Goal: Information Seeking & Learning: Learn about a topic

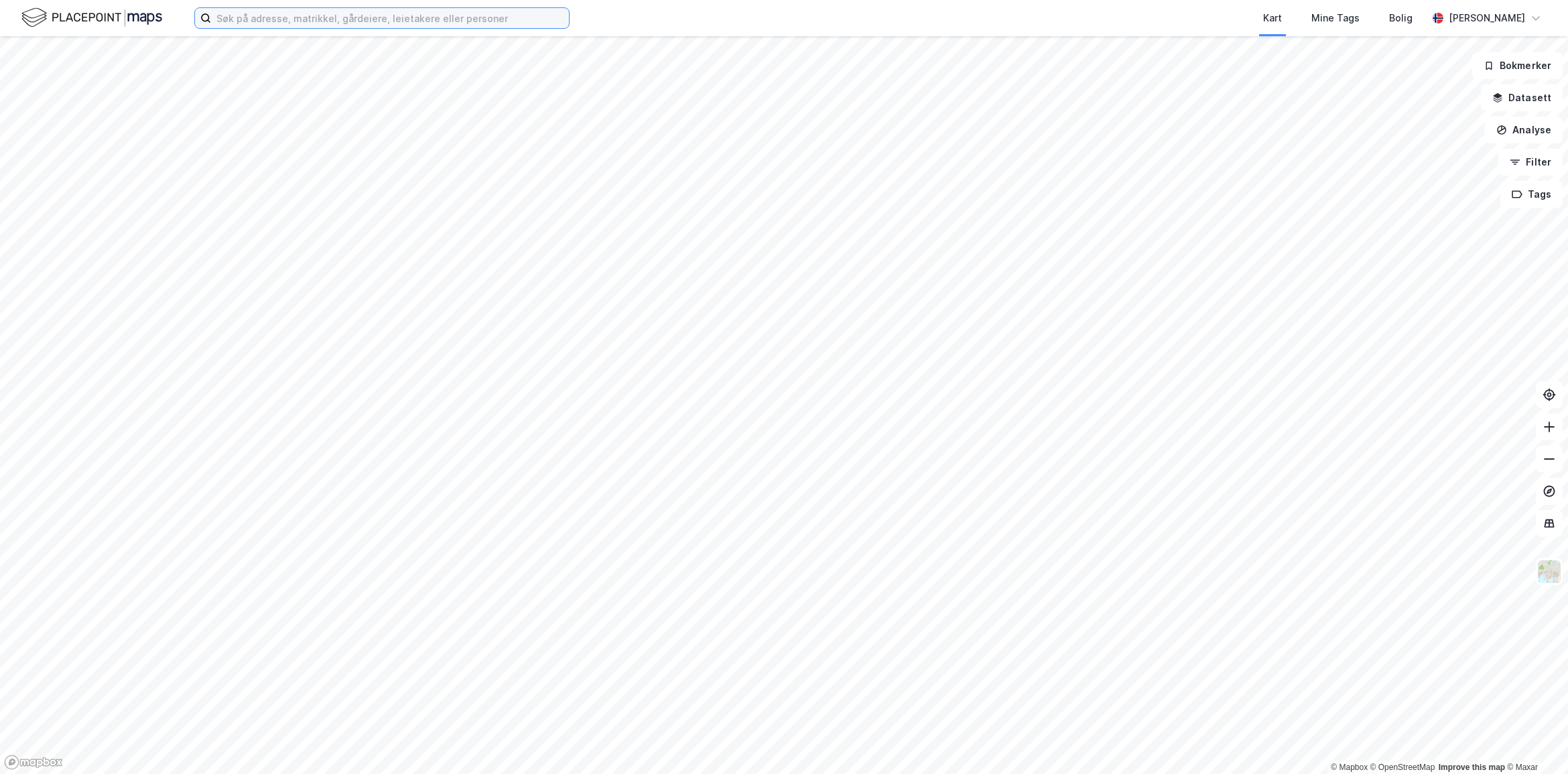
click at [332, 15] on input at bounding box center [390, 17] width 358 height 20
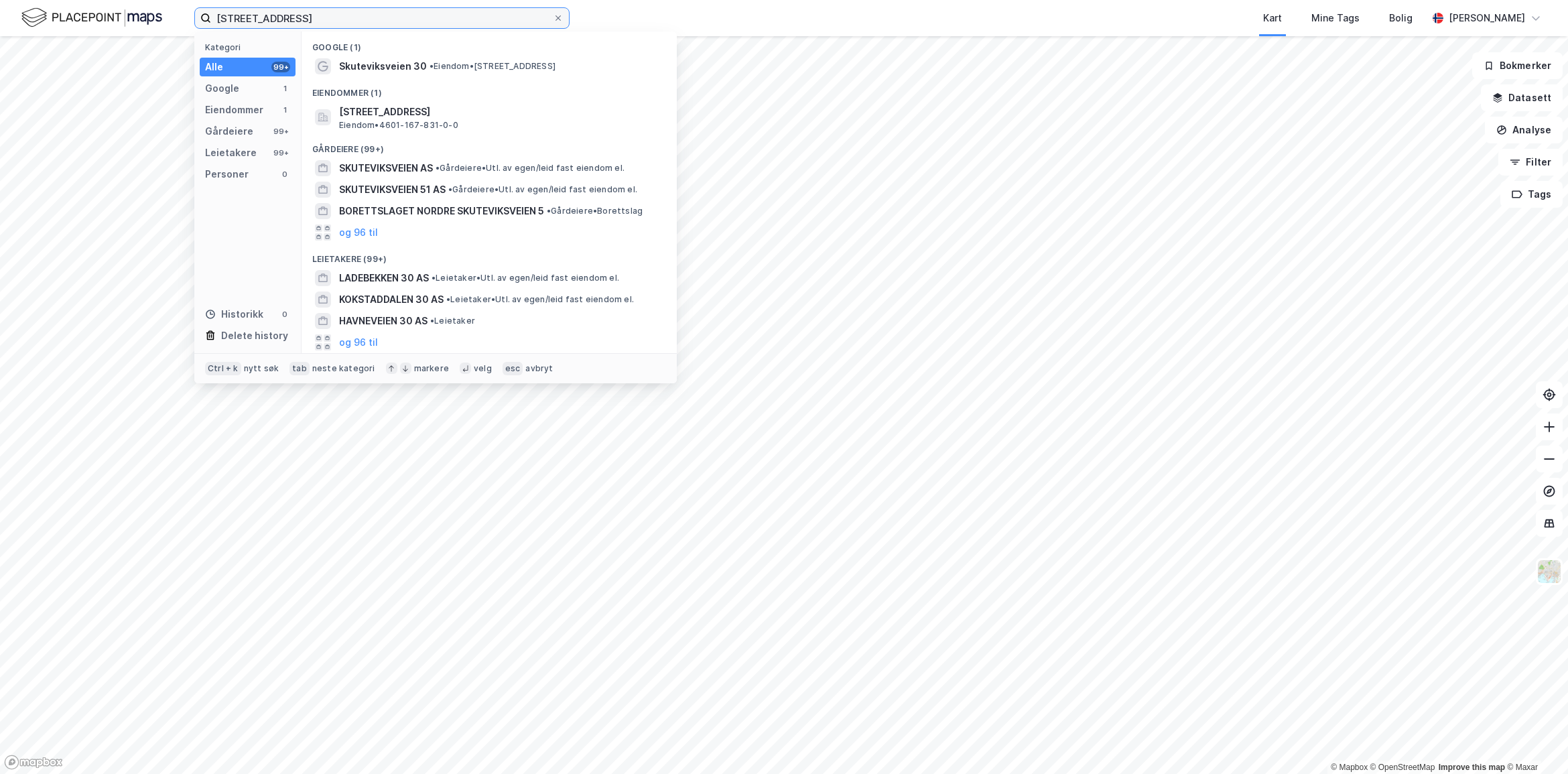
type input "[STREET_ADDRESS]"
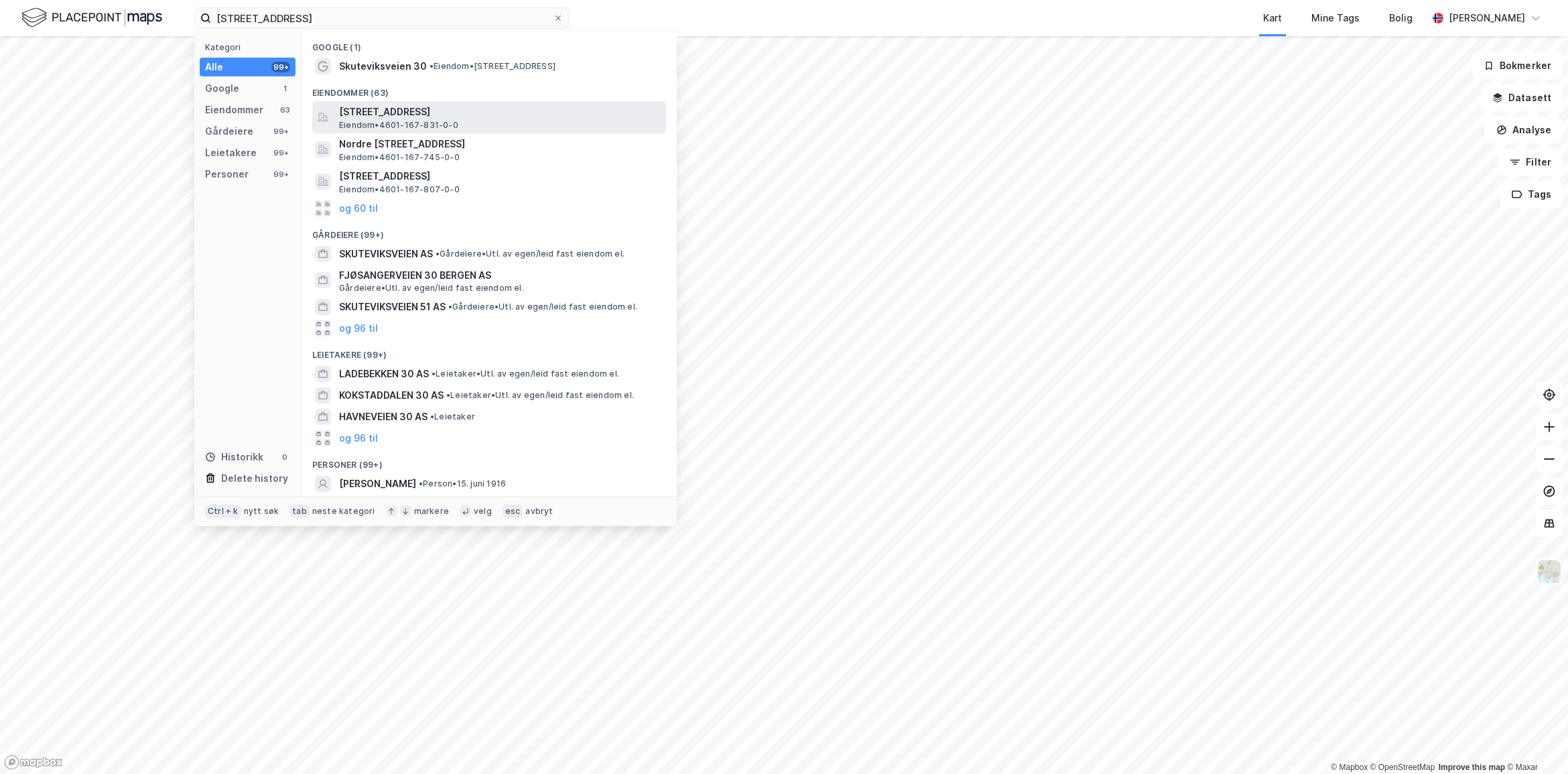
click at [413, 120] on span "Eiendom • 4601-167-831-0-0" at bounding box center [398, 125] width 119 height 10
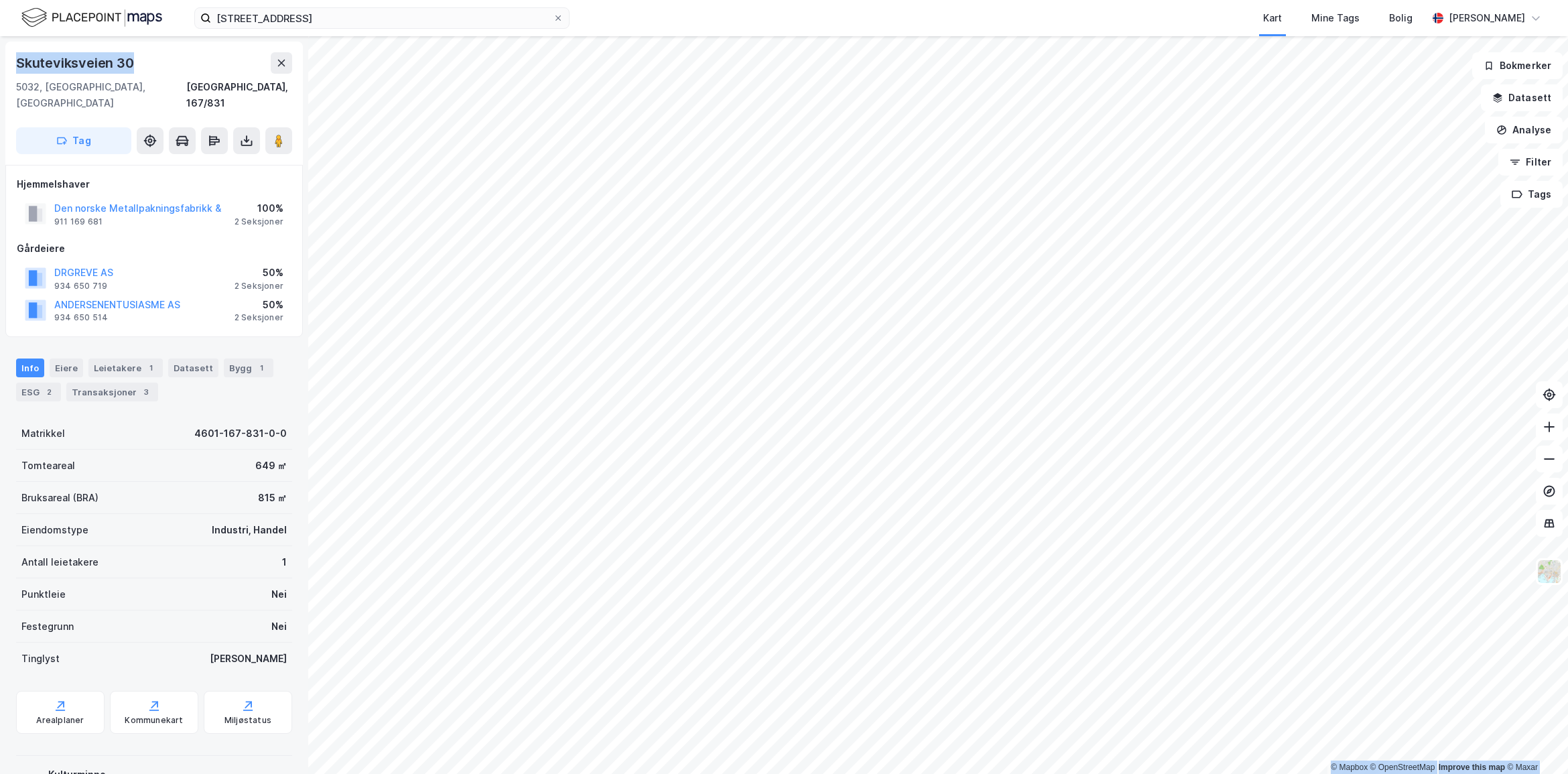
drag, startPoint x: 134, startPoint y: 59, endPoint x: -73, endPoint y: 49, distance: 207.2
click at [0, 49] on html "[STREET_ADDRESS] Kart Mine Tags [PERSON_NAME] [PERSON_NAME] © Mapbox © OpenStre…" at bounding box center [784, 387] width 1568 height 774
copy div "© Mapbox © OpenStreetMap Improve this map © Maxar [STREET_ADDRESS]"
click at [148, 699] on icon at bounding box center [155, 706] width 14 height 14
click at [224, 715] on div "Miljøstatus" at bounding box center [247, 720] width 47 height 10
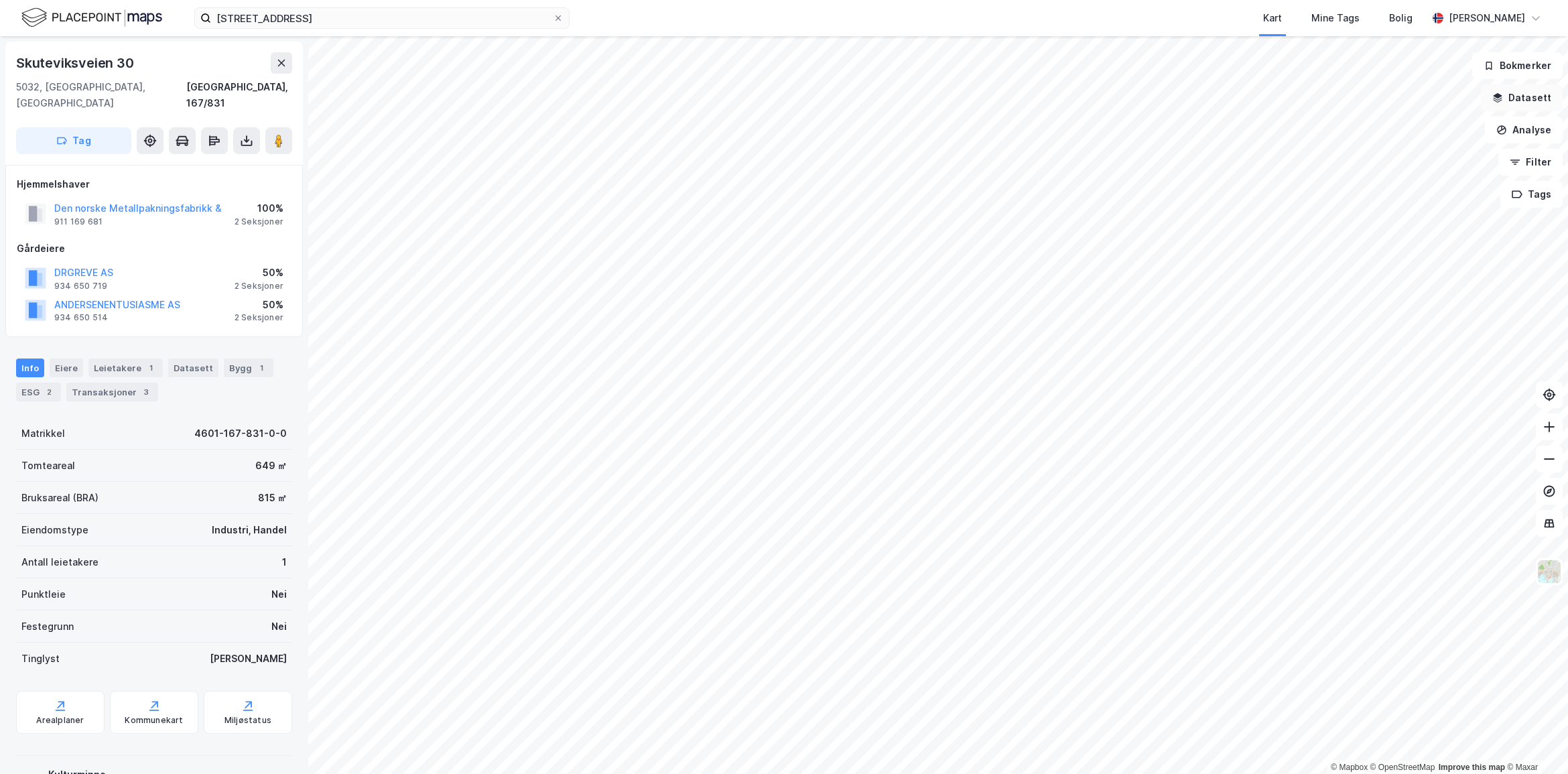
click at [1531, 93] on button "Datasett" at bounding box center [1521, 97] width 82 height 27
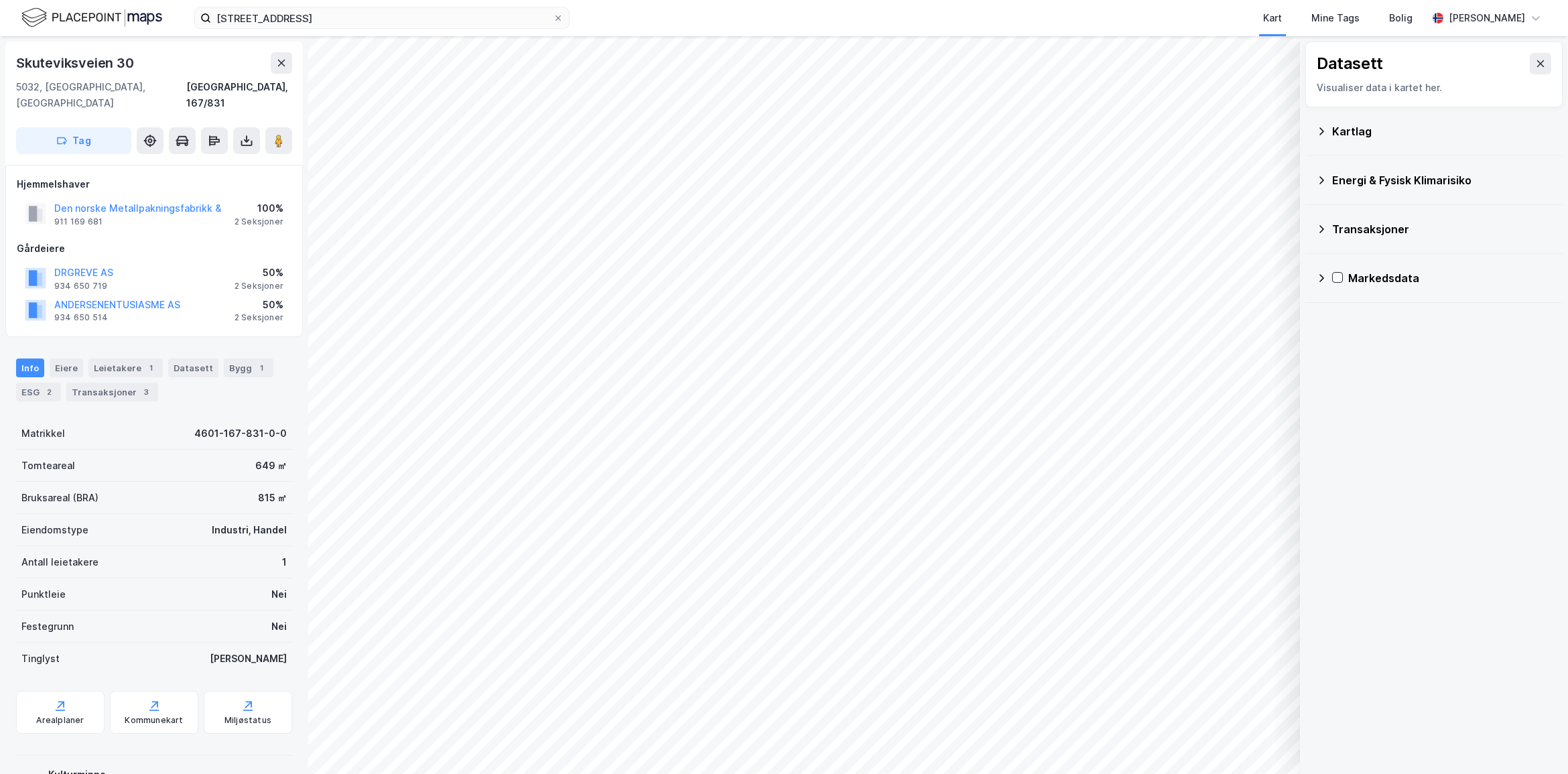
click at [1345, 135] on div "Kartlag" at bounding box center [1442, 131] width 220 height 16
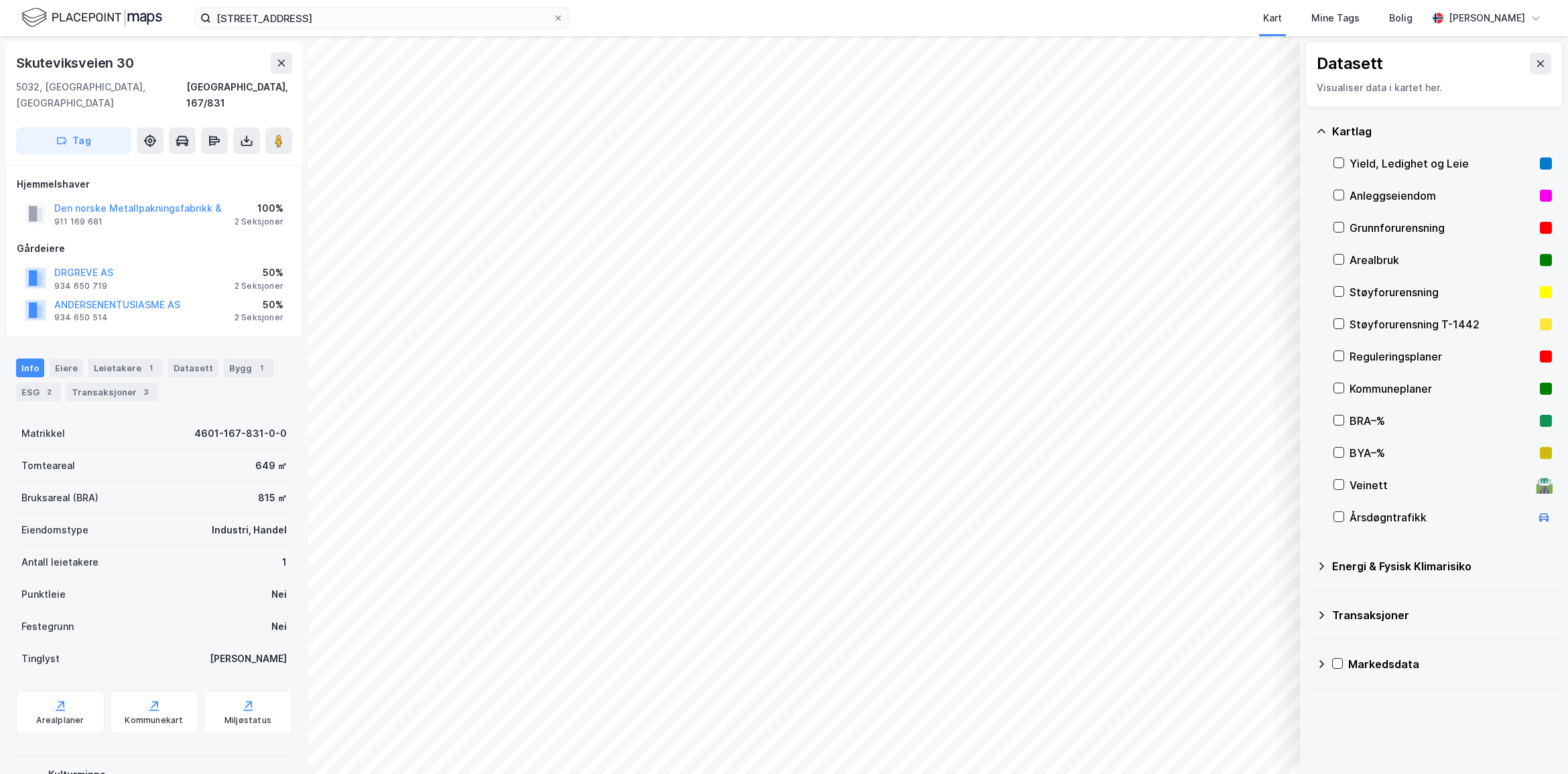
click at [1412, 156] on div "Yield, Ledighet og Leie" at bounding box center [1441, 163] width 185 height 16
click at [1414, 161] on div "Yield, Ledighet og Leie" at bounding box center [1441, 163] width 185 height 16
click at [1384, 354] on div "Reguleringsplaner" at bounding box center [1441, 357] width 185 height 16
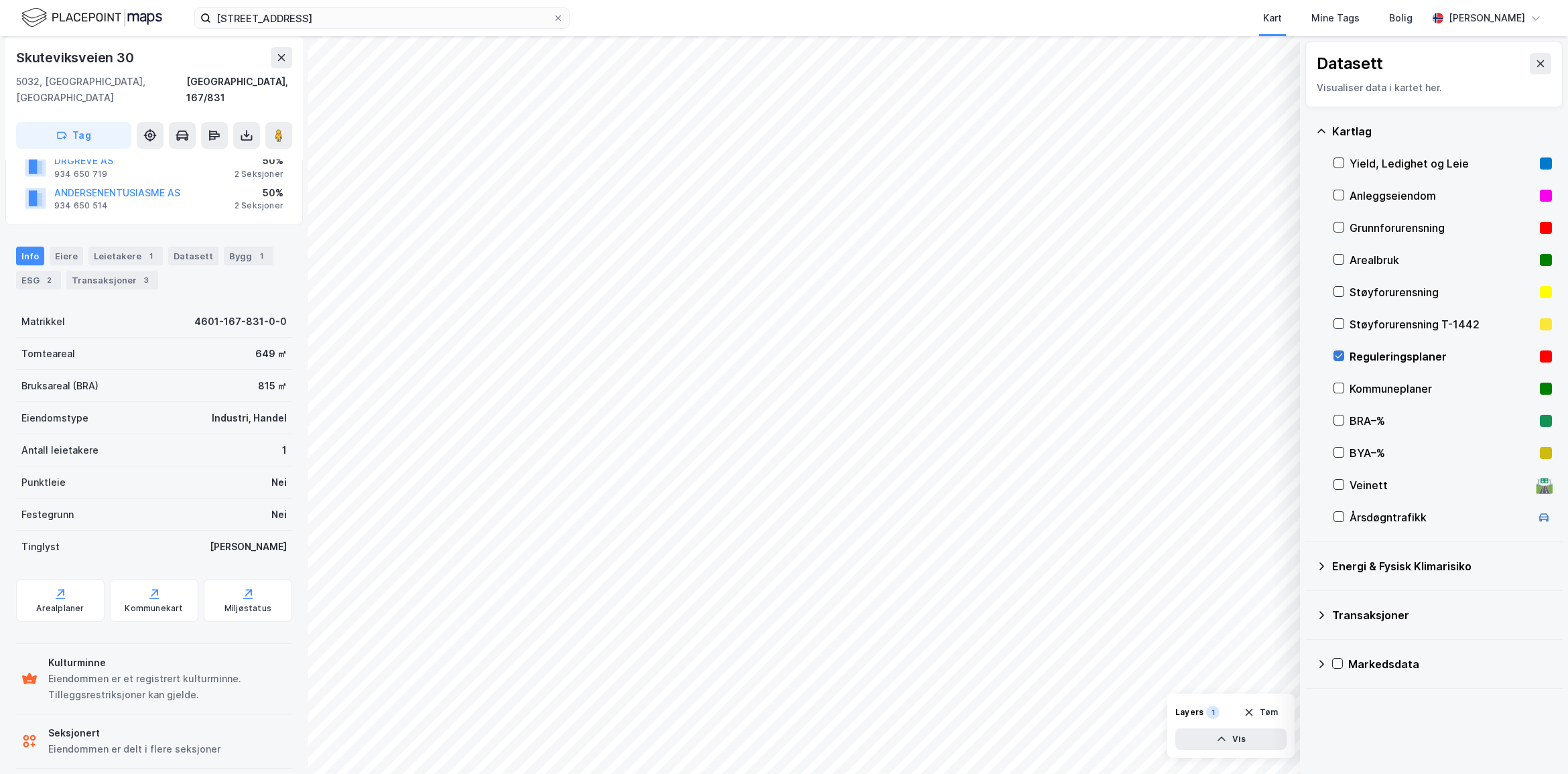
click at [1340, 353] on icon at bounding box center [1338, 356] width 9 height 9
click at [1337, 162] on icon at bounding box center [1338, 162] width 9 height 9
click at [1338, 165] on icon at bounding box center [1339, 162] width 8 height 4
click at [1316, 129] on icon at bounding box center [1321, 131] width 10 height 10
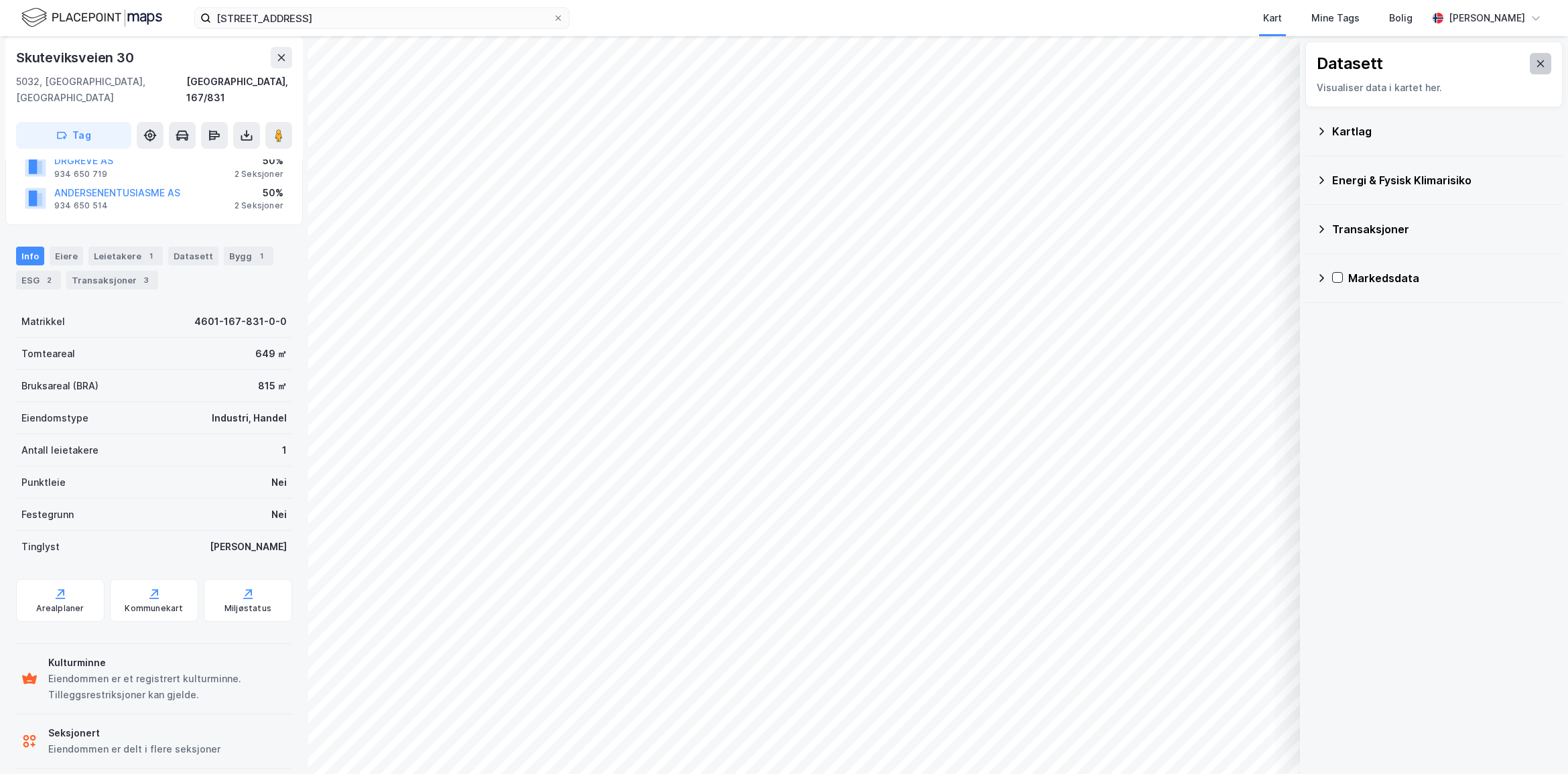
click at [1535, 67] on icon at bounding box center [1540, 64] width 10 height 10
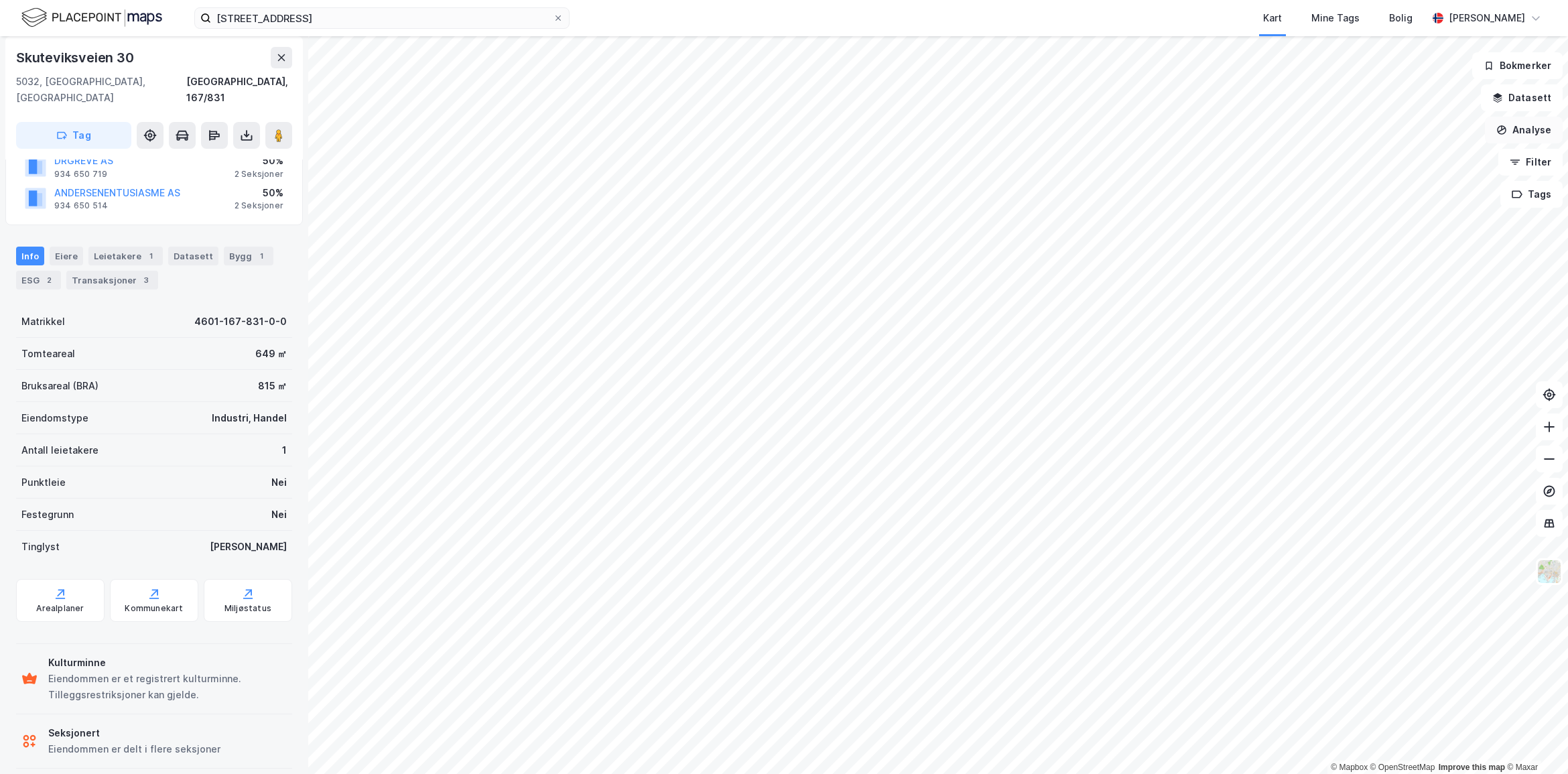
click at [1531, 125] on button "Analyse" at bounding box center [1523, 130] width 77 height 27
click at [1389, 160] on div "Tegn område" at bounding box center [1407, 158] width 117 height 11
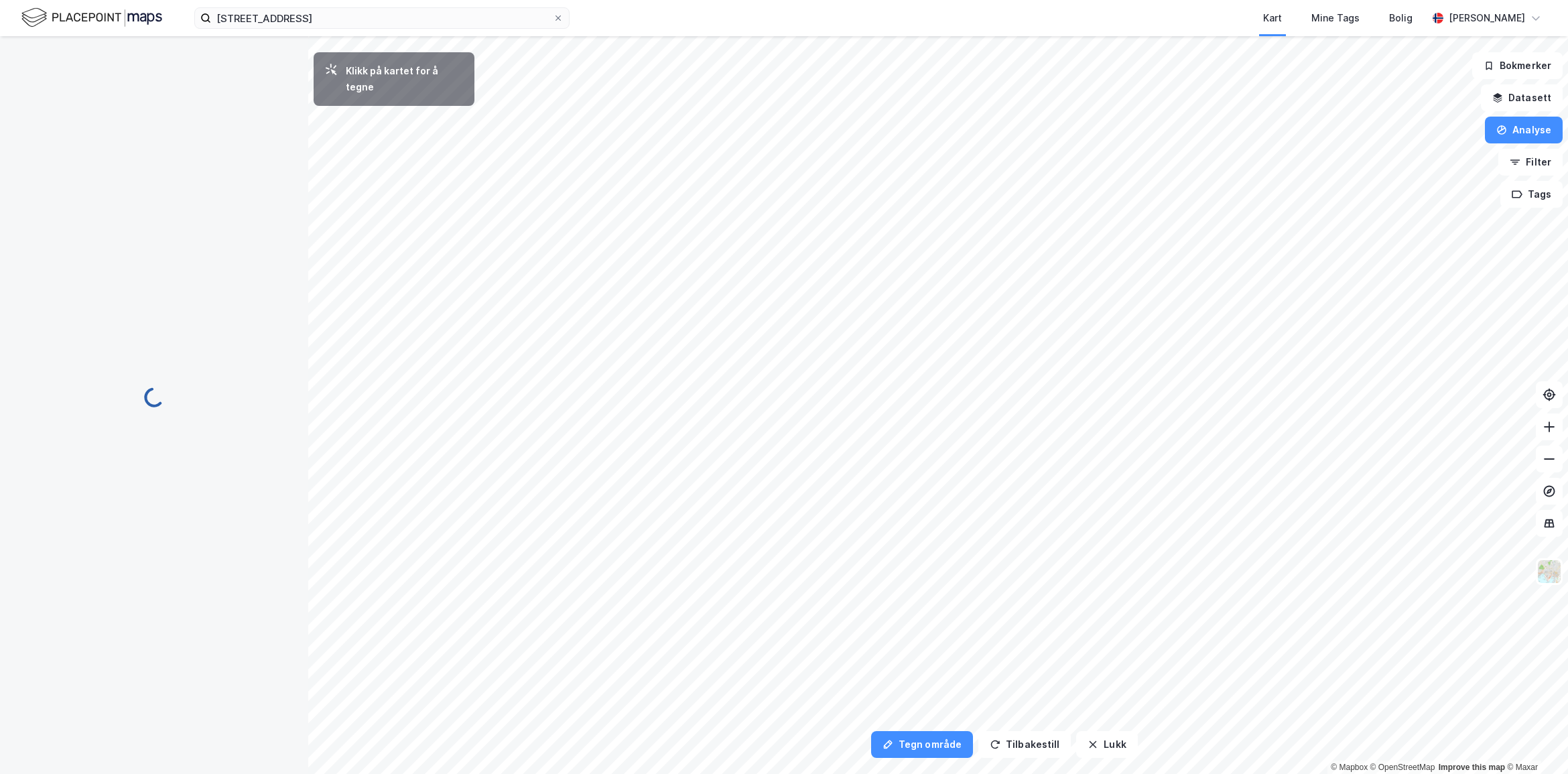
scroll to position [0, 0]
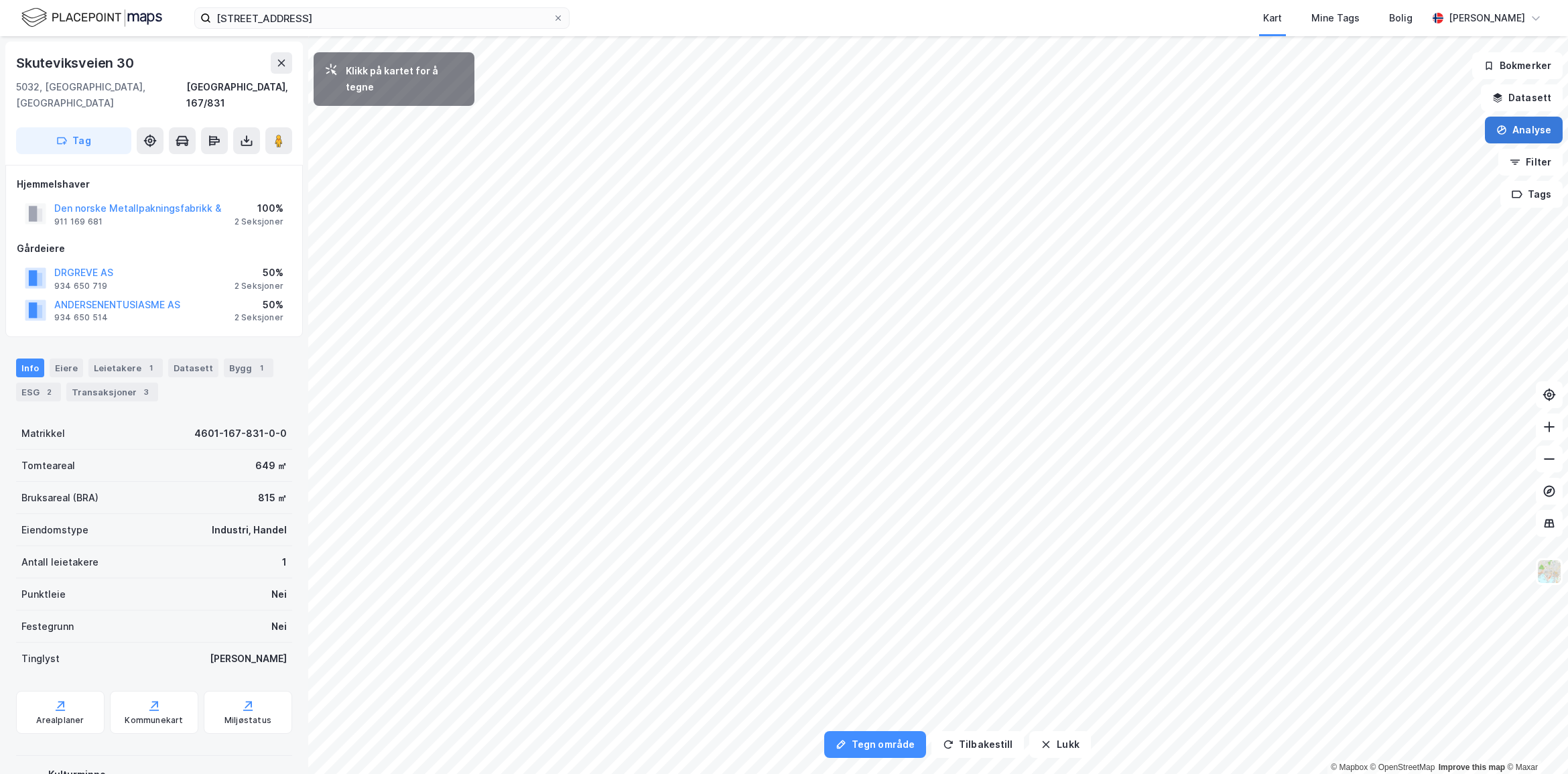
click at [1528, 131] on button "Analyse" at bounding box center [1523, 130] width 77 height 27
click at [1367, 166] on div "Tegn område" at bounding box center [1398, 159] width 154 height 22
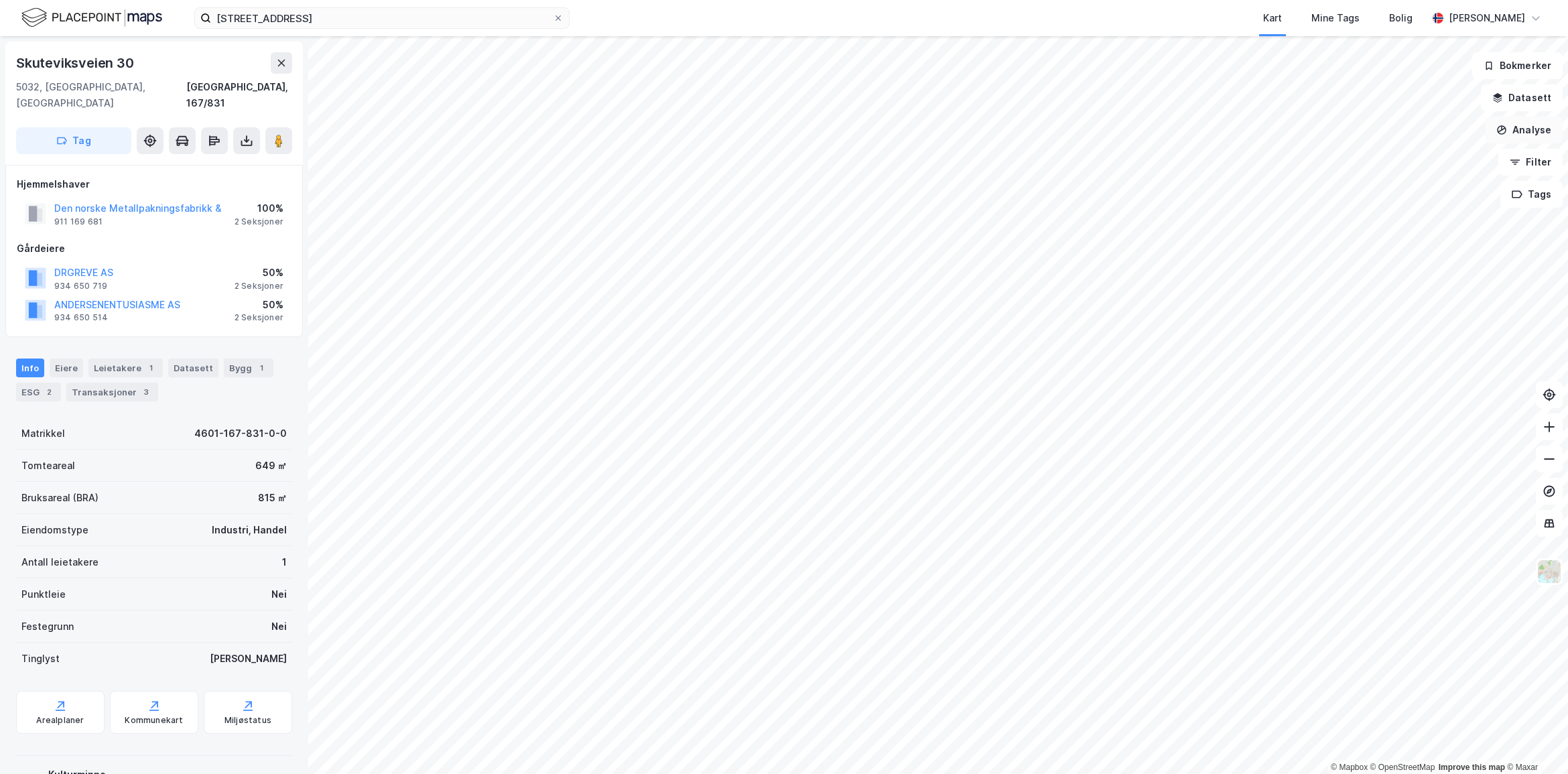
click at [1514, 130] on button "Analyse" at bounding box center [1523, 130] width 77 height 27
click at [1407, 155] on div "Tegn område" at bounding box center [1407, 158] width 117 height 11
